Goal: Task Accomplishment & Management: Manage account settings

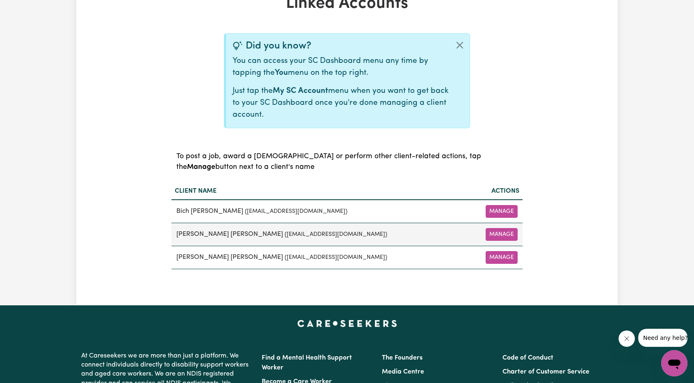
scroll to position [205, 0]
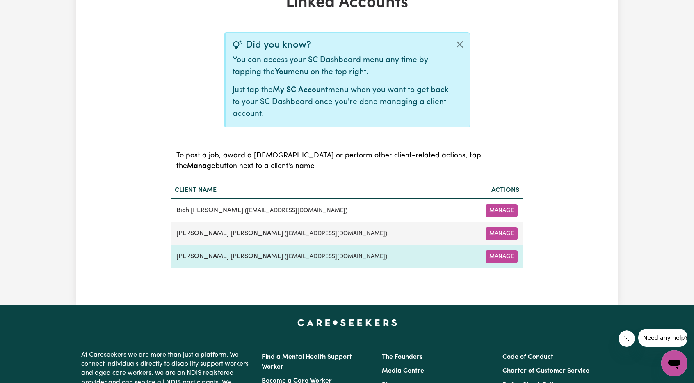
drag, startPoint x: 344, startPoint y: 255, endPoint x: 254, endPoint y: 258, distance: 89.9
click at [285, 257] on small "( participant_tbc_9730@careseekers.com.au )" at bounding box center [336, 256] width 103 height 6
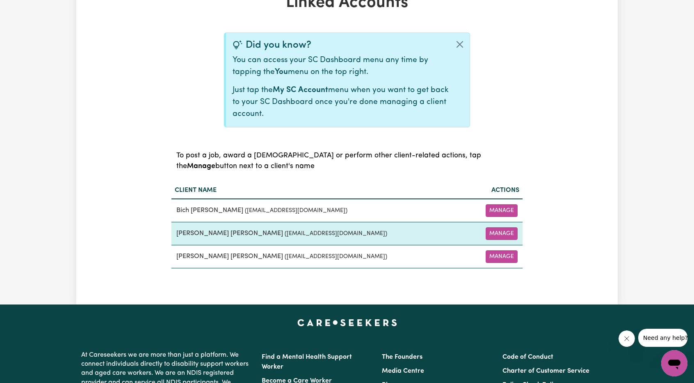
copy small "articipant_tbc_9730@careseekers.com.au"
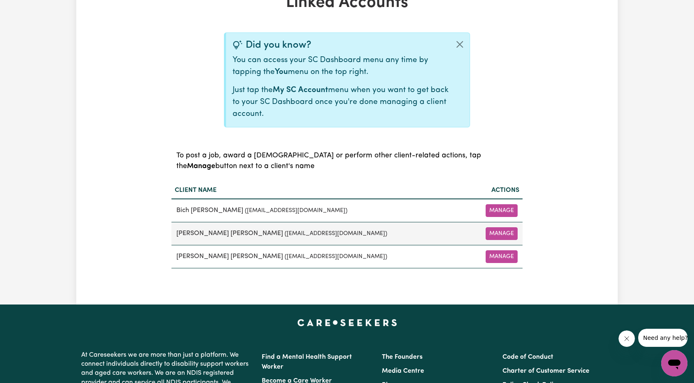
click at [328, 268] on div "Linked Accounts Did you know? You can access your SC Dashboard menu any time by…" at bounding box center [347, 137] width 361 height 288
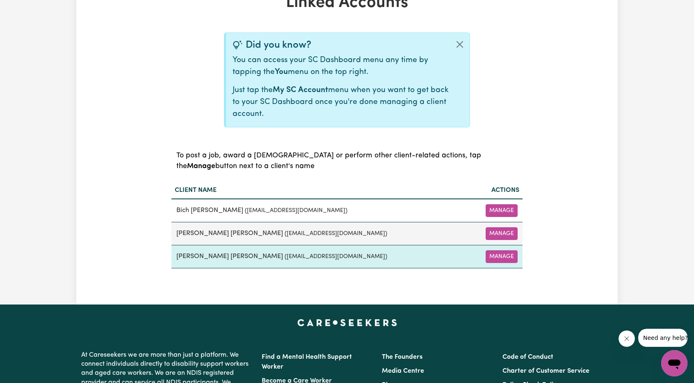
click at [344, 253] on small "( participant_tbc_9730@careseekers.com.au )" at bounding box center [336, 256] width 103 height 6
drag, startPoint x: 345, startPoint y: 254, endPoint x: 229, endPoint y: 263, distance: 116.0
click at [229, 263] on td "Sara Liberty Lee ( participant_tbc_9730@careseekers.com.au )" at bounding box center [320, 256] width 296 height 23
copy small "participant_tbc_9730@careseekers.com.au"
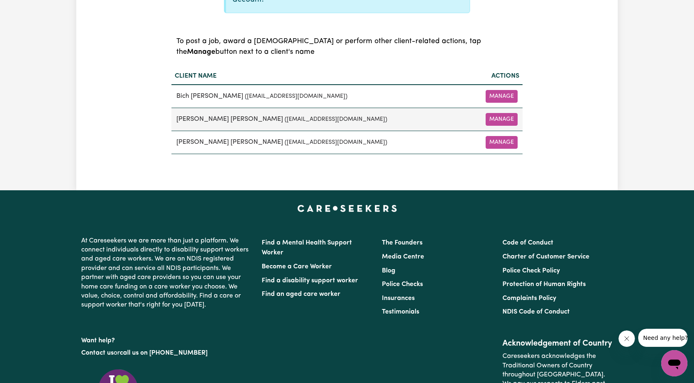
scroll to position [246, 0]
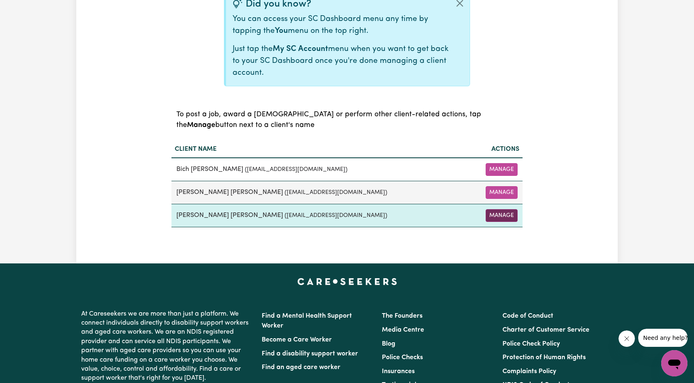
click at [497, 217] on button "Manage" at bounding box center [502, 215] width 32 height 13
